Goal: Information Seeking & Learning: Check status

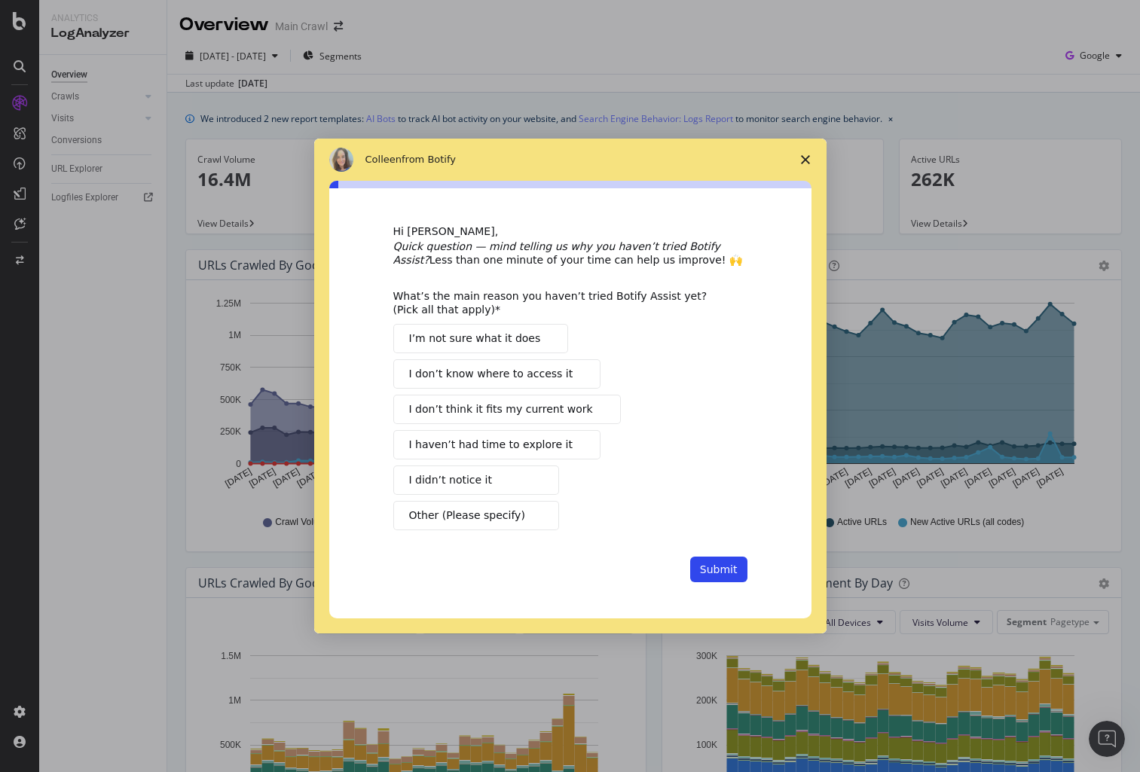
scroll to position [232, 0]
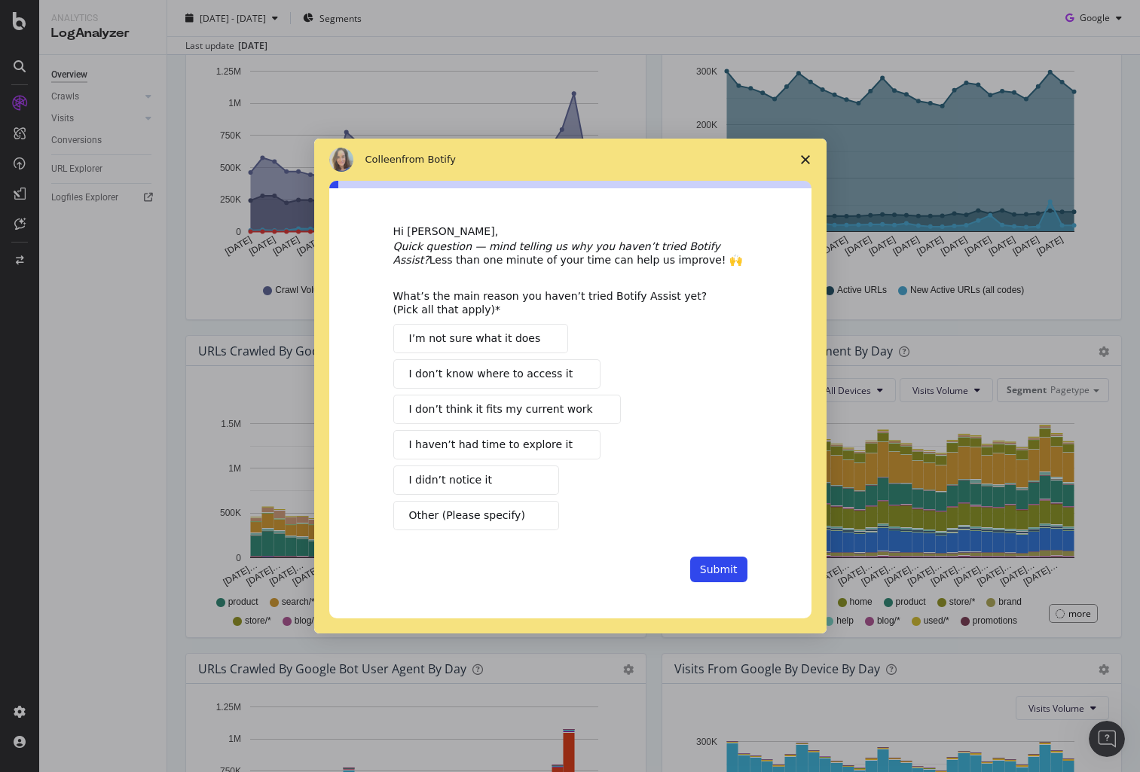
click at [802, 156] on polygon "Close survey" at bounding box center [805, 159] width 9 height 9
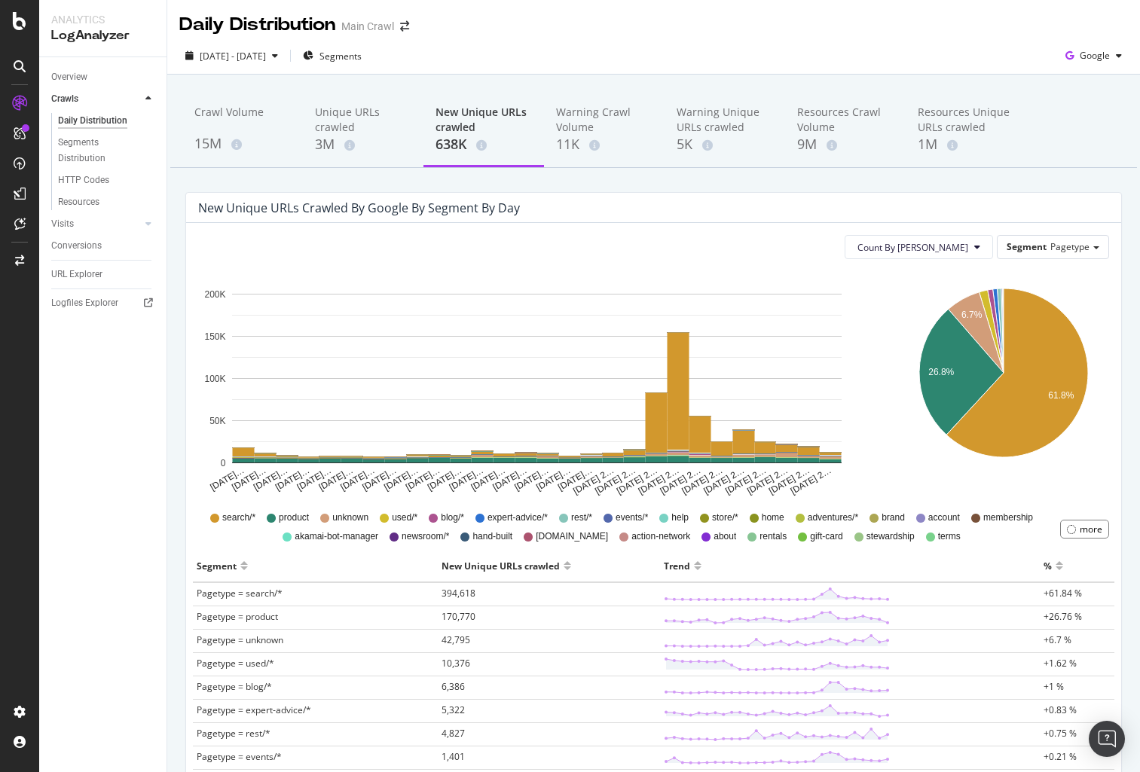
click at [174, 289] on div "New Unique URLs crawled by google by Segment by Day Count By Day Segment Pagety…" at bounding box center [653, 772] width 959 height 1160
click at [960, 38] on div "[DATE] - [DATE] Segments Google" at bounding box center [653, 56] width 973 height 37
click at [879, 29] on div "Daily Distribution Main Crawl" at bounding box center [653, 19] width 973 height 38
click at [678, 39] on div "[DATE] - [DATE] Segments Google" at bounding box center [653, 56] width 973 height 37
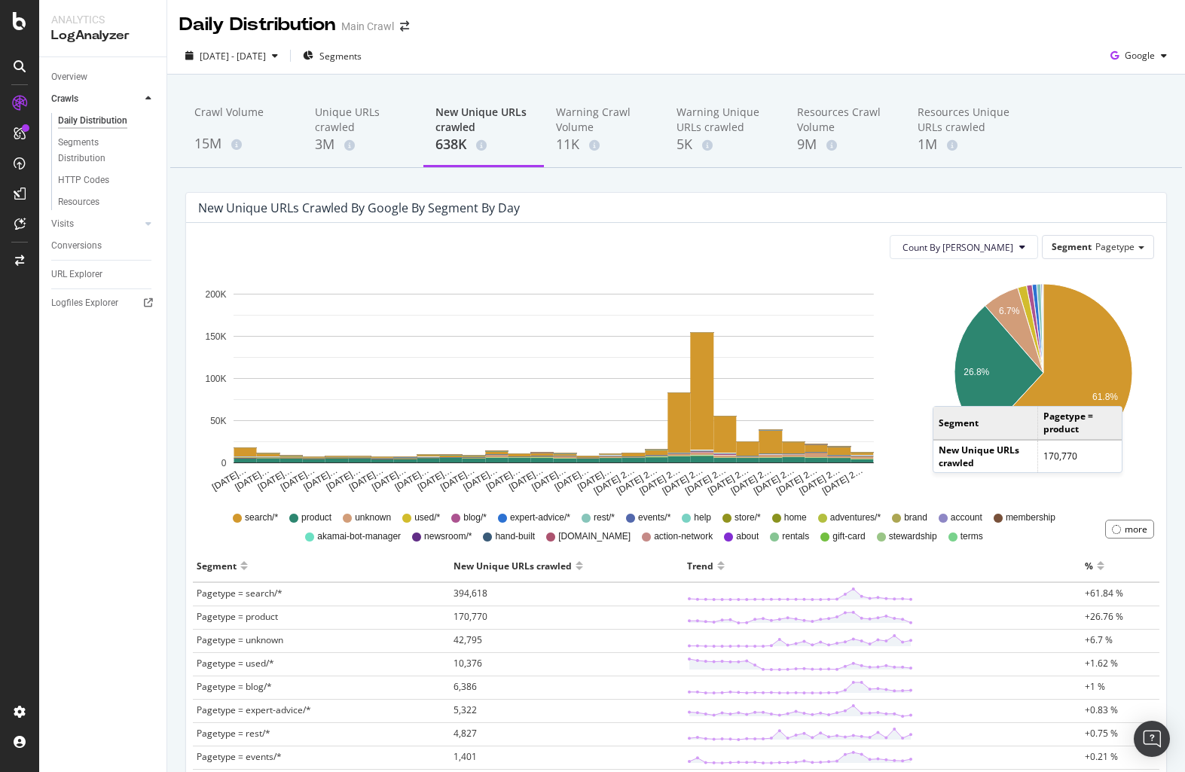
drag, startPoint x: 1013, startPoint y: 34, endPoint x: 1023, endPoint y: 11, distance: 24.9
click at [1013, 34] on div "Daily Distribution Main Crawl" at bounding box center [676, 19] width 1018 height 38
click at [866, 40] on div "[DATE] - [DATE] Segments Google" at bounding box center [676, 56] width 1018 height 37
click at [682, 36] on div "Daily Distribution Main Crawl" at bounding box center [676, 19] width 1018 height 38
click at [709, 35] on div "Daily Distribution Main Crawl" at bounding box center [676, 19] width 1018 height 38
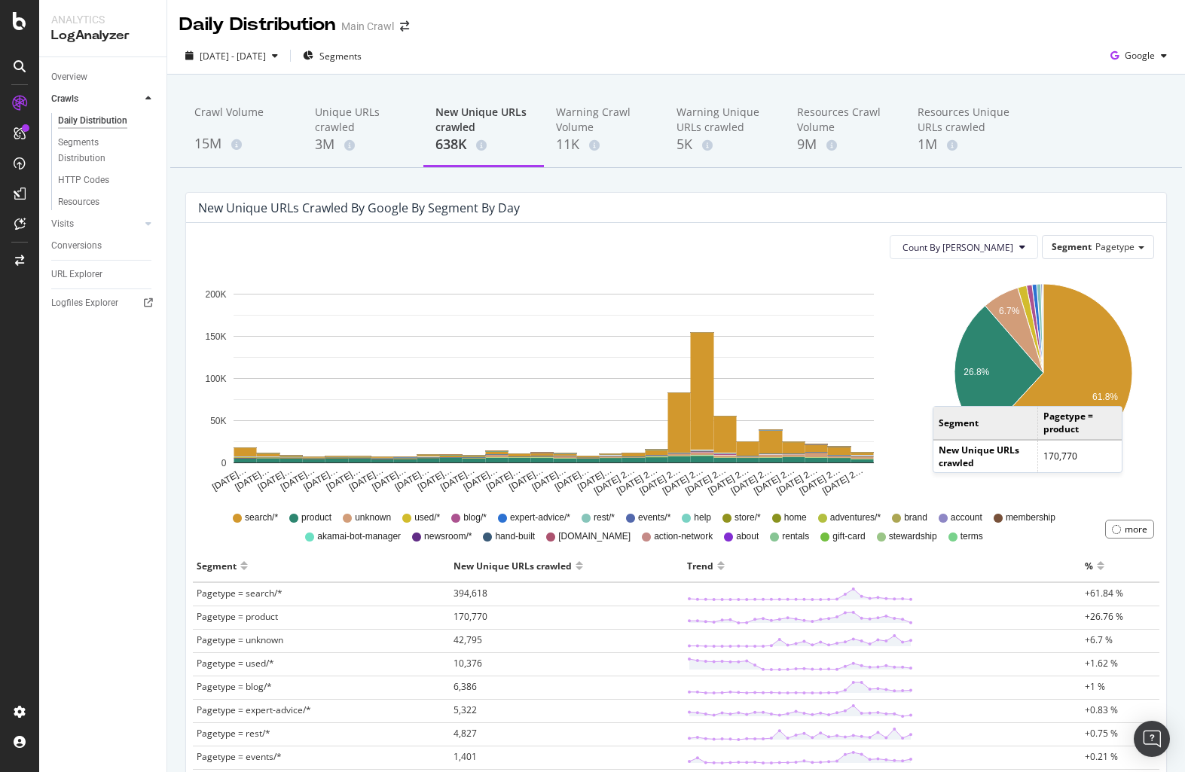
click at [671, 30] on div "Daily Distribution Main Crawl" at bounding box center [676, 19] width 1018 height 38
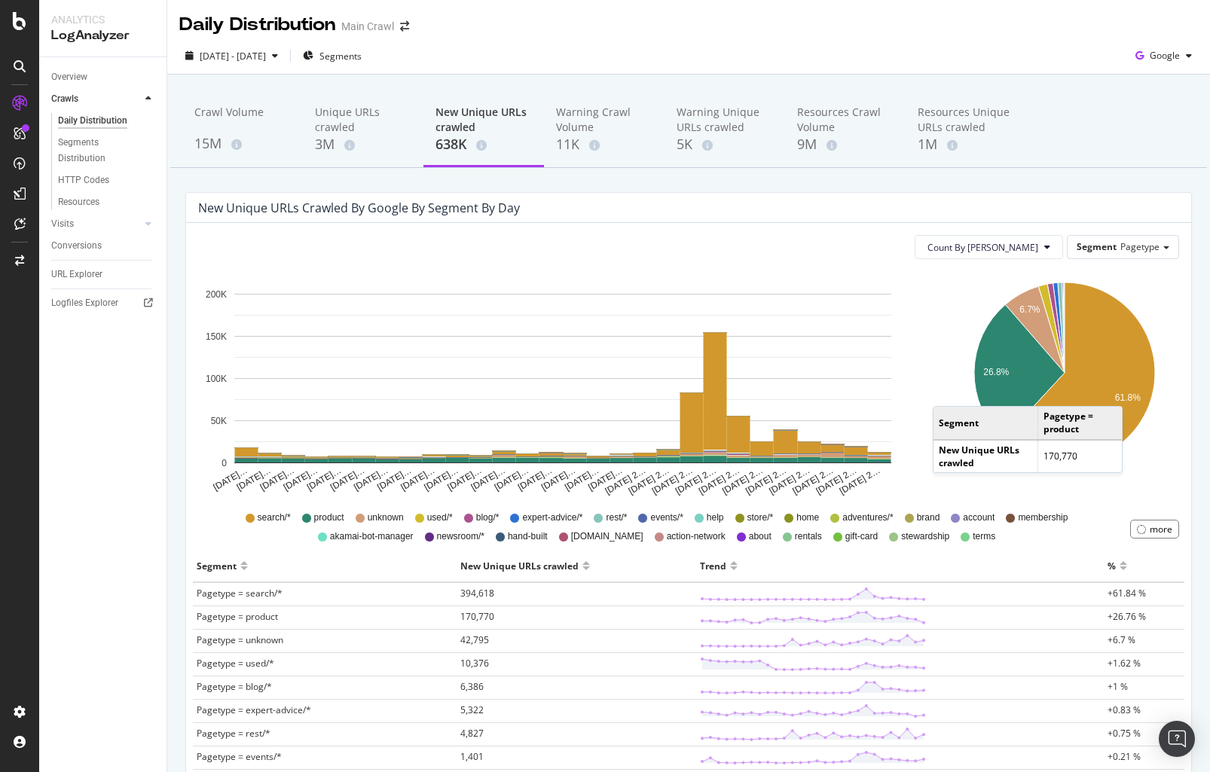
click at [569, 27] on div "Daily Distribution Main Crawl" at bounding box center [688, 19] width 1043 height 38
click at [570, 35] on div "Daily Distribution Main Crawl" at bounding box center [688, 19] width 1043 height 38
click at [567, 39] on div "[DATE] - [DATE] Segments Google" at bounding box center [688, 56] width 1043 height 37
click at [671, 58] on div "[DATE] - [DATE] Segments Google" at bounding box center [688, 59] width 1043 height 30
click at [561, 48] on div "[DATE] - [DATE] Segments Google" at bounding box center [688, 59] width 1043 height 30
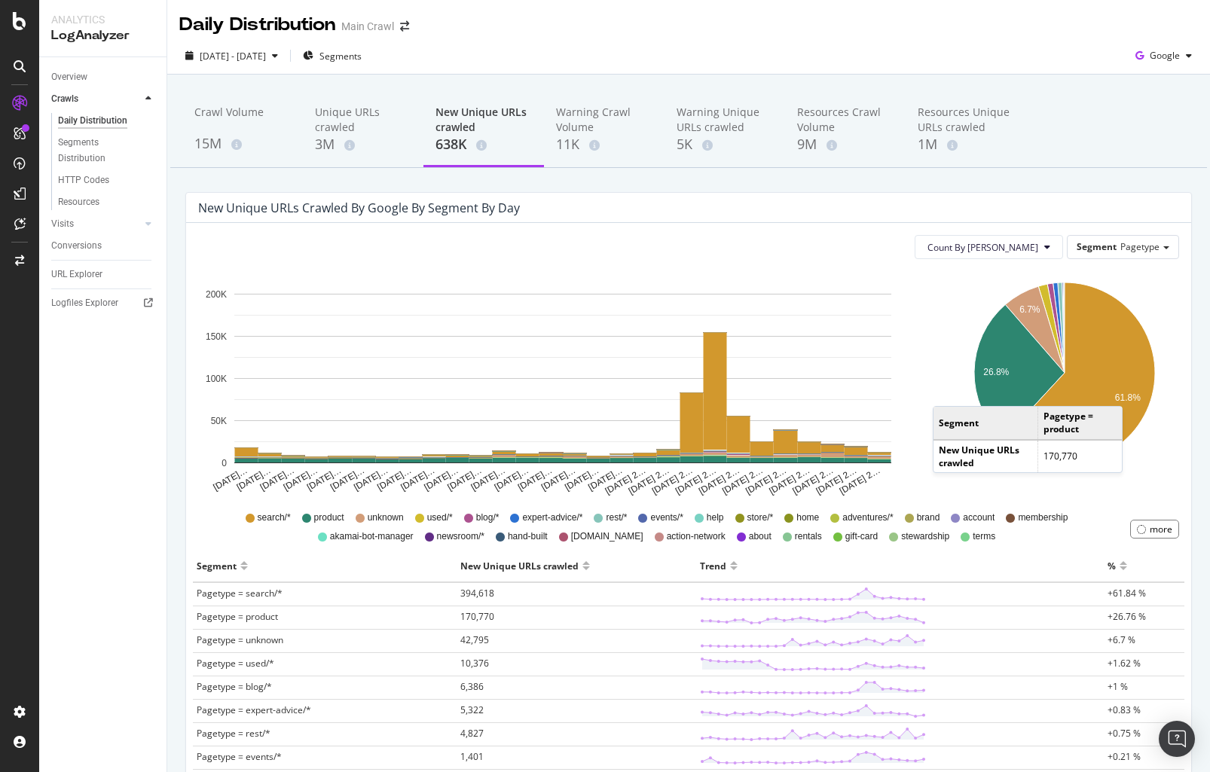
click at [763, 28] on div "Daily Distribution Main Crawl" at bounding box center [688, 19] width 1043 height 38
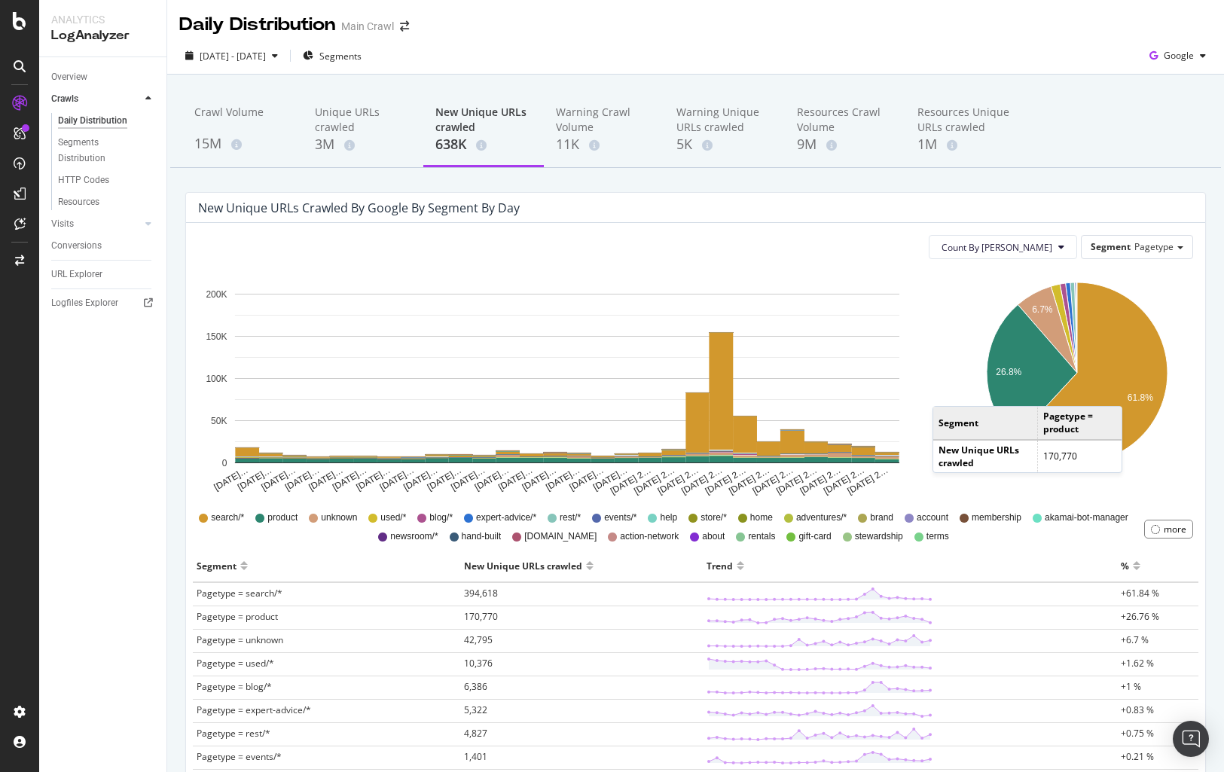
click at [1003, 36] on div "Daily Distribution Main Crawl" at bounding box center [695, 19] width 1057 height 38
click at [775, 47] on div "[DATE] - [DATE] Segments Google" at bounding box center [695, 59] width 1057 height 30
click at [743, 46] on div "[DATE] - [DATE] Segments Google" at bounding box center [695, 59] width 1057 height 30
